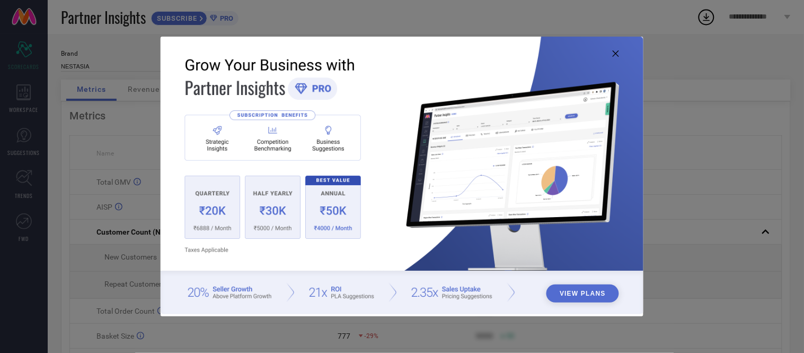
click at [617, 54] on icon at bounding box center [616, 53] width 6 height 6
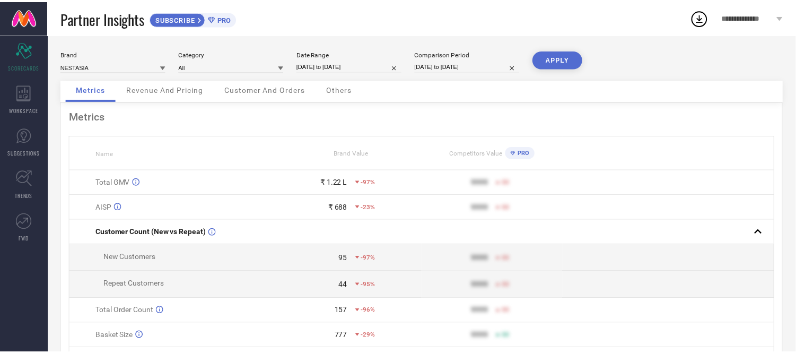
scroll to position [1, 0]
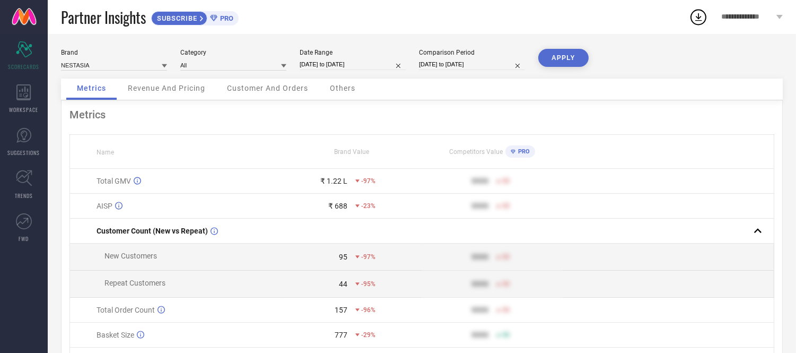
select select "8"
select select "2025"
select select "9"
select select "2025"
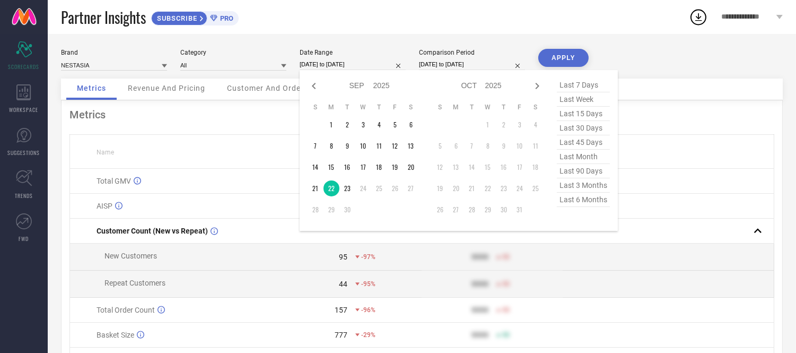
click at [375, 64] on input "[DATE] to [DATE]" at bounding box center [353, 64] width 106 height 11
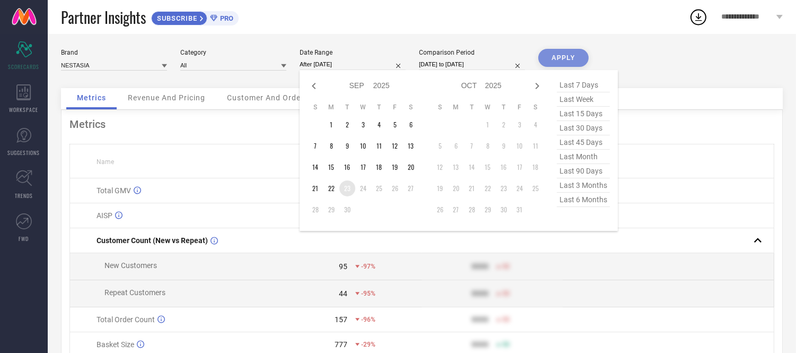
click at [345, 192] on td "23" at bounding box center [347, 188] width 16 height 16
type input "[DATE] to [DATE]"
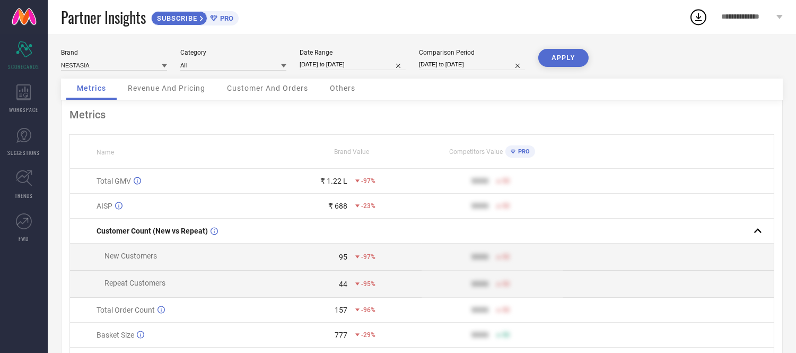
click at [556, 50] on button "APPLY" at bounding box center [563, 58] width 50 height 18
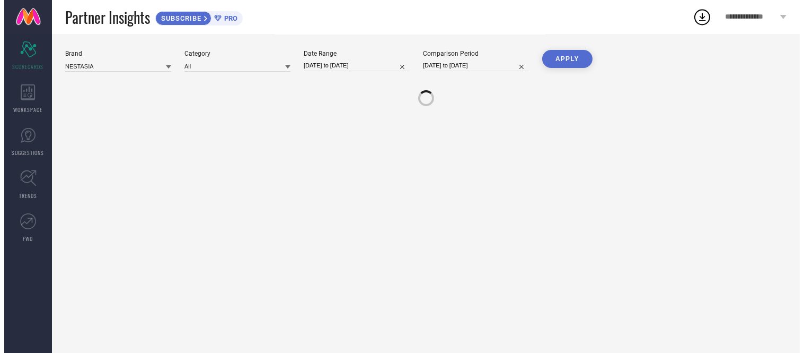
scroll to position [0, 0]
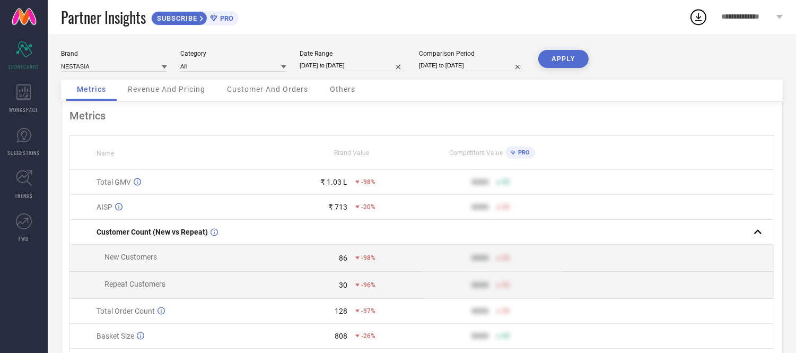
click at [346, 91] on span "Others" at bounding box center [342, 89] width 25 height 8
